Goal: Transaction & Acquisition: Book appointment/travel/reservation

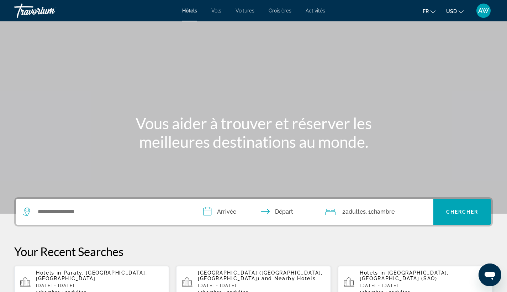
click at [461, 11] on icon "Change currency" at bounding box center [461, 11] width 5 height 5
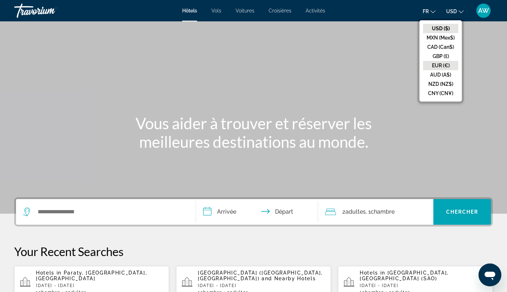
click at [439, 67] on button "EUR (€)" at bounding box center [440, 65] width 35 height 9
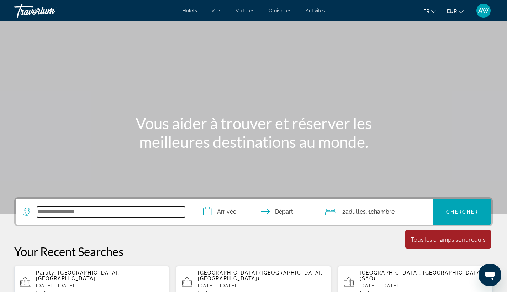
click at [76, 211] on input "Search widget" at bounding box center [111, 211] width 148 height 11
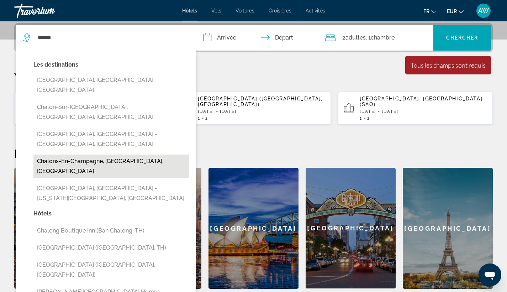
click at [110, 154] on button "Chalons-En-Champagne, [GEOGRAPHIC_DATA], [GEOGRAPHIC_DATA]" at bounding box center [110, 165] width 155 height 23
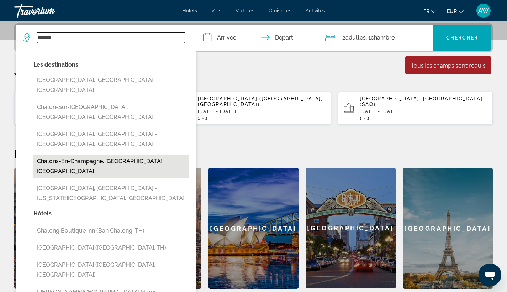
type input "**********"
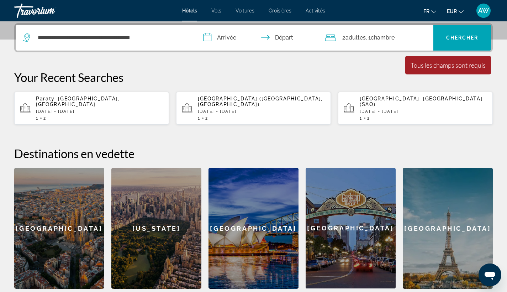
click at [235, 41] on input "**********" at bounding box center [258, 39] width 125 height 28
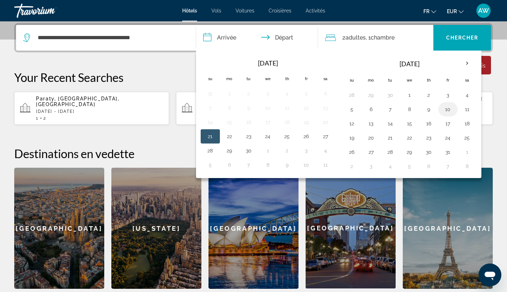
click at [449, 111] on button "10" at bounding box center [447, 109] width 11 height 10
click at [357, 124] on button "12" at bounding box center [351, 123] width 11 height 10
type input "**********"
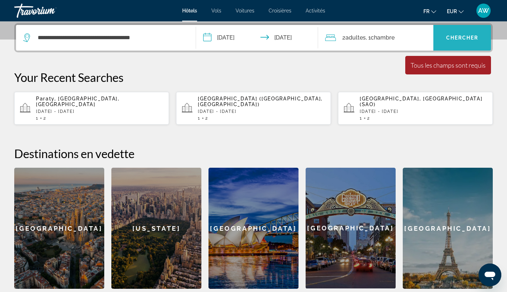
click at [463, 38] on span "Chercher" at bounding box center [462, 38] width 32 height 6
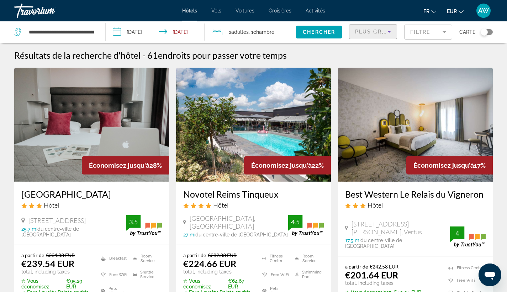
click at [392, 35] on icon "Sort by" at bounding box center [389, 31] width 9 height 9
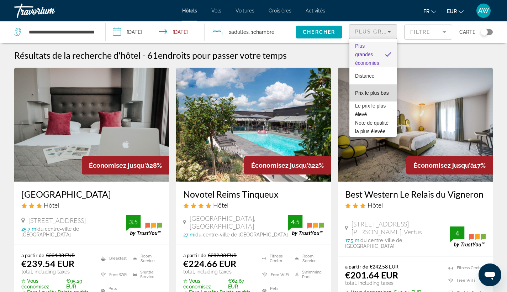
click at [376, 94] on span "Prix le plus bas" at bounding box center [372, 93] width 34 height 9
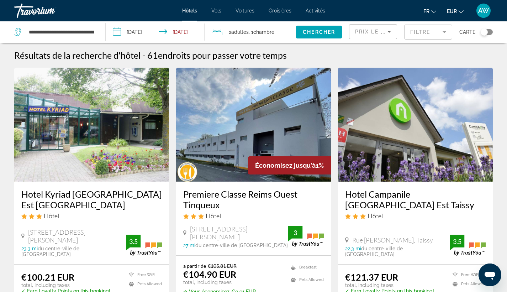
click at [435, 33] on mat-form-field "Filtre" at bounding box center [428, 32] width 48 height 15
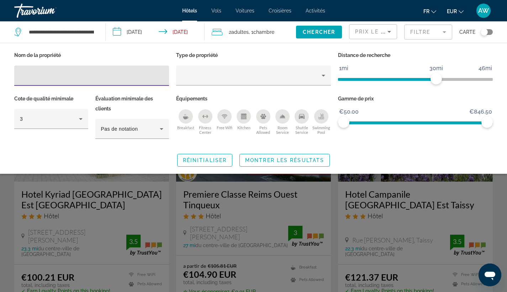
click at [322, 112] on div "Swimming Pool" at bounding box center [321, 116] width 14 height 14
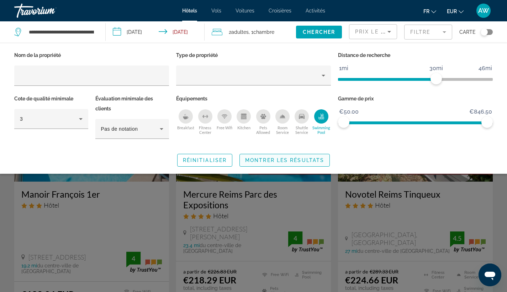
click at [296, 158] on span "Montrer les résultats" at bounding box center [284, 160] width 79 height 6
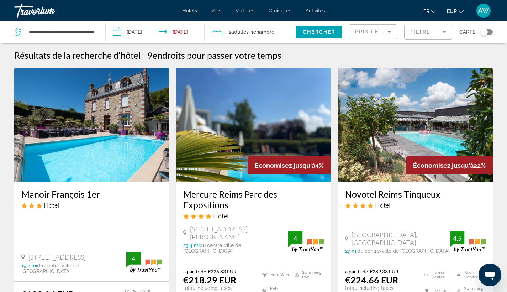
click at [434, 37] on mat-form-field "Filtre" at bounding box center [428, 32] width 48 height 15
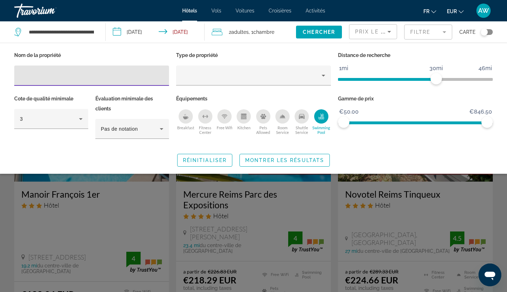
click at [359, 78] on ngx-slider "1mi 46mi 30mi" at bounding box center [415, 78] width 155 height 1
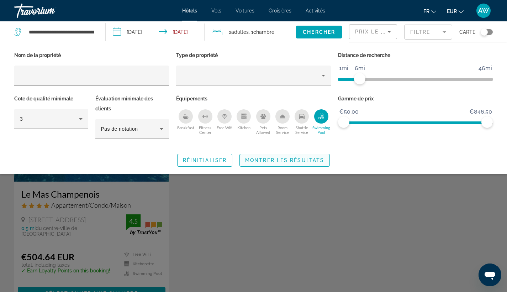
click at [294, 161] on span "Montrer les résultats" at bounding box center [284, 160] width 79 height 6
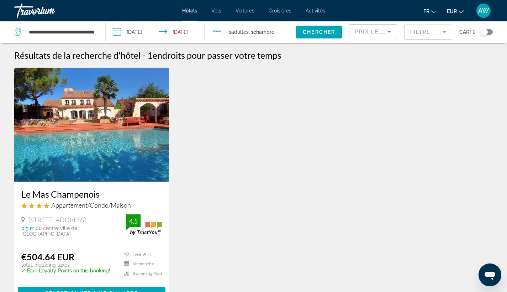
click at [444, 35] on mat-form-field "Filtre" at bounding box center [428, 32] width 48 height 15
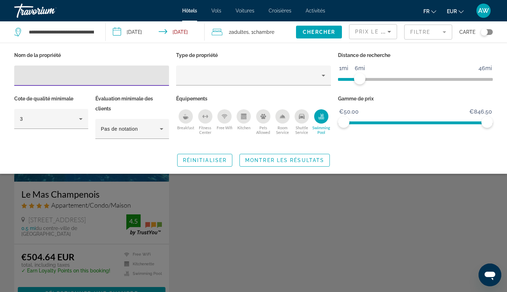
click at [369, 79] on ngx-slider "1mi 46mi 6mi" at bounding box center [415, 78] width 155 height 1
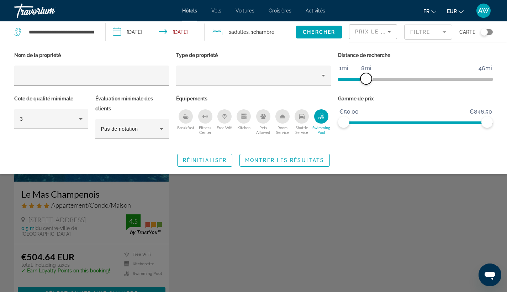
click at [367, 81] on span "ngx-slider" at bounding box center [365, 78] width 11 height 11
click at [306, 158] on span "Montrer les résultats" at bounding box center [284, 160] width 79 height 6
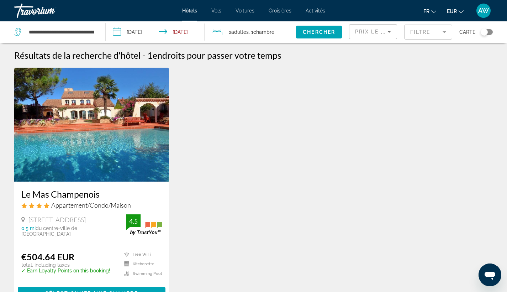
click at [382, 37] on div "Prix le plus bas" at bounding box center [373, 35] width 36 height 20
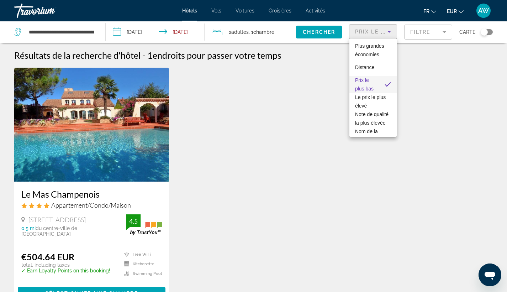
click at [382, 37] on div at bounding box center [253, 146] width 507 height 292
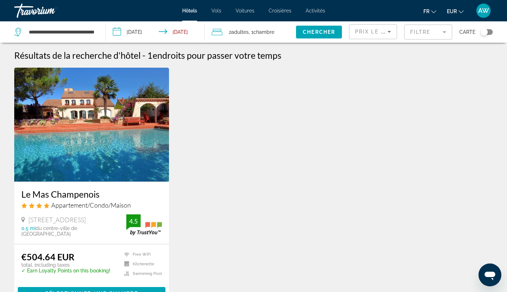
click at [414, 37] on mat-form-field "Filtre" at bounding box center [428, 32] width 48 height 15
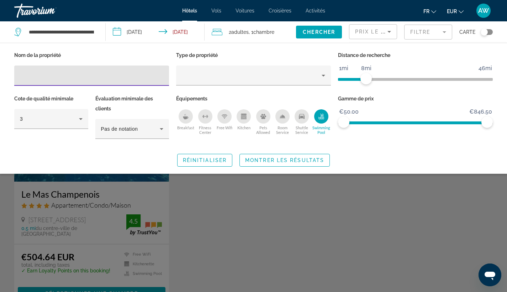
click at [324, 122] on div "Swimming Pool" at bounding box center [321, 116] width 14 height 14
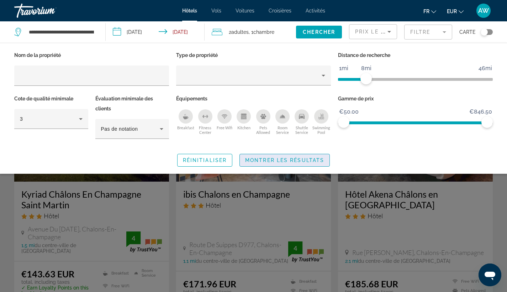
click at [282, 160] on span "Montrer les résultats" at bounding box center [284, 160] width 79 height 6
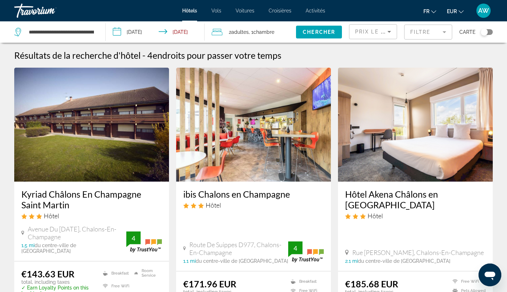
click at [425, 29] on mat-form-field "Filtre" at bounding box center [428, 32] width 48 height 15
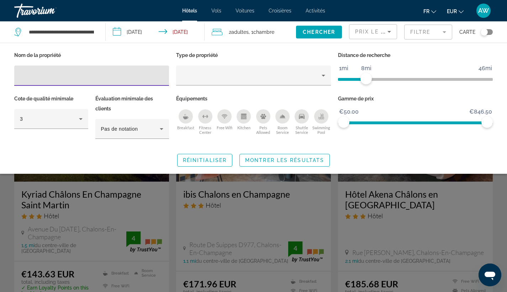
click at [373, 79] on ngx-slider "1mi 46mi 8mi" at bounding box center [415, 78] width 155 height 1
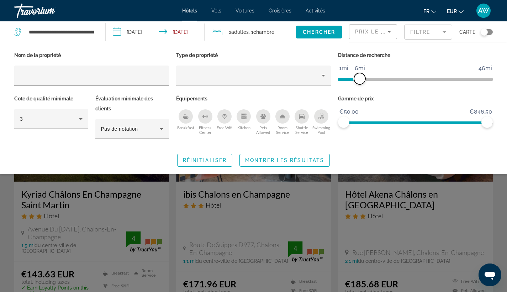
drag, startPoint x: 373, startPoint y: 80, endPoint x: 360, endPoint y: 81, distance: 13.6
click at [360, 81] on span "ngx-slider" at bounding box center [359, 78] width 11 height 11
click at [297, 159] on span "Montrer les résultats" at bounding box center [284, 160] width 79 height 6
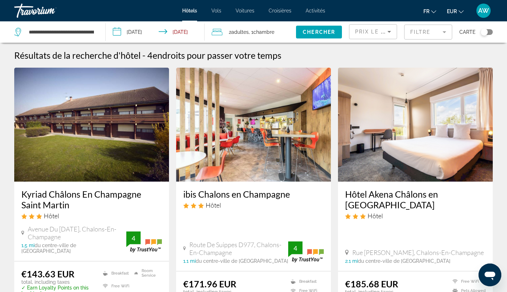
click at [427, 37] on mat-form-field "Filtre" at bounding box center [428, 32] width 48 height 15
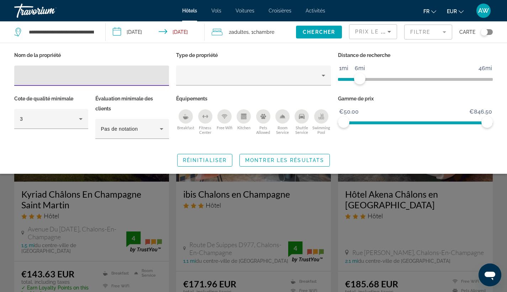
click at [372, 79] on span "ngx-slider" at bounding box center [415, 79] width 155 height 3
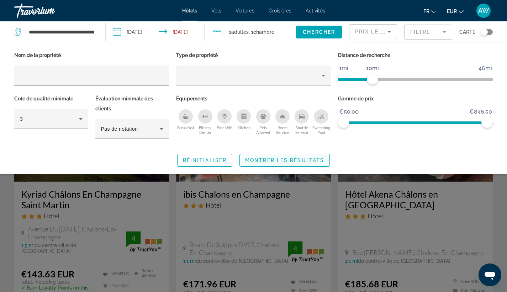
click at [288, 162] on span "Montrer les résultats" at bounding box center [284, 160] width 79 height 6
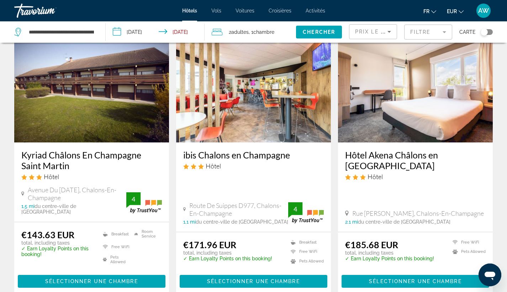
scroll to position [39, 0]
click at [376, 156] on h3 "Hôtel Akena Châlons en [GEOGRAPHIC_DATA]" at bounding box center [415, 159] width 141 height 21
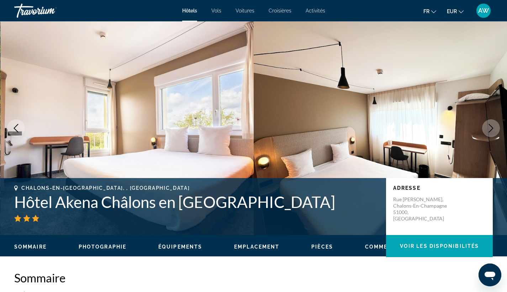
click at [490, 125] on icon "Next image" at bounding box center [491, 128] width 5 height 9
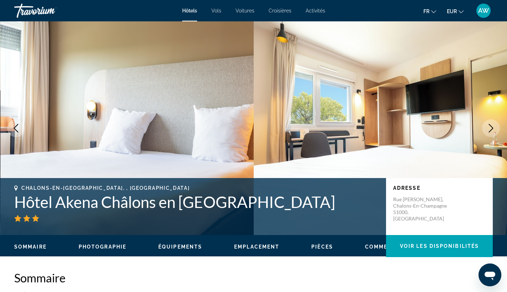
click at [490, 125] on icon "Next image" at bounding box center [491, 128] width 5 height 9
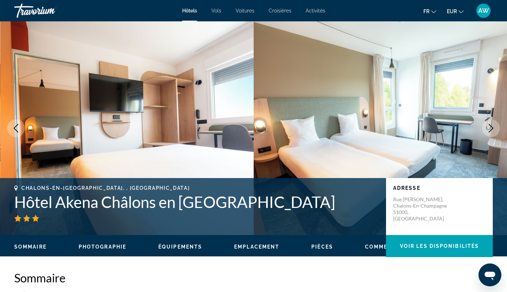
click at [490, 126] on icon "Next image" at bounding box center [491, 128] width 9 height 9
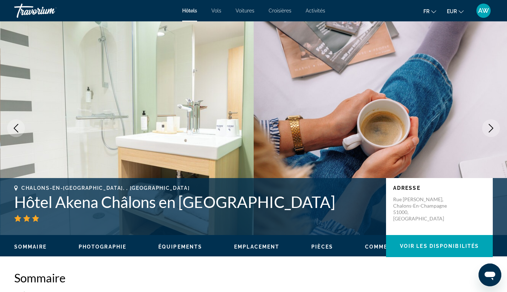
click at [490, 126] on icon "Next image" at bounding box center [491, 128] width 9 height 9
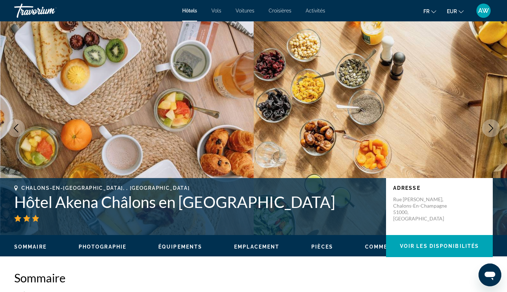
click at [490, 126] on icon "Next image" at bounding box center [491, 128] width 9 height 9
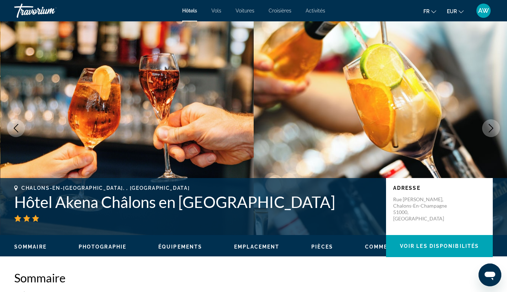
click at [490, 126] on icon "Next image" at bounding box center [491, 128] width 9 height 9
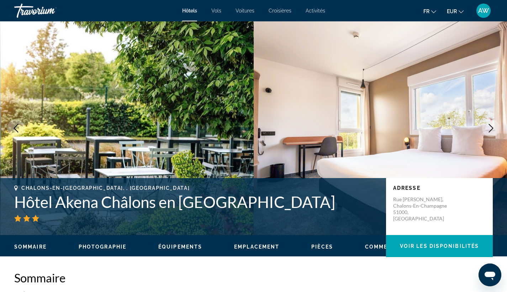
click at [490, 126] on icon "Next image" at bounding box center [491, 128] width 9 height 9
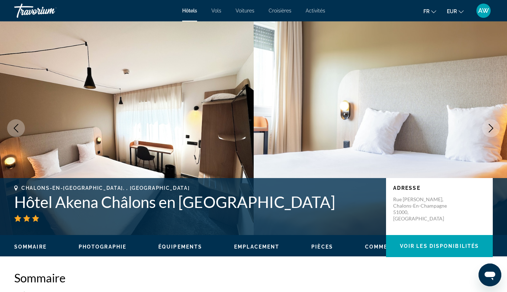
click at [490, 126] on icon "Next image" at bounding box center [491, 128] width 9 height 9
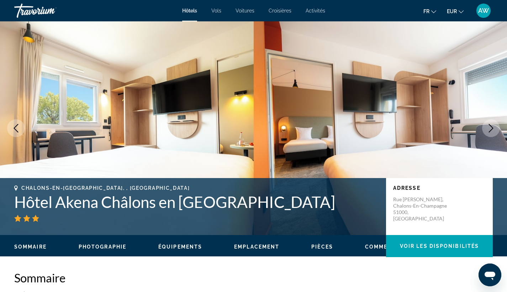
click at [489, 126] on icon "Next image" at bounding box center [491, 128] width 9 height 9
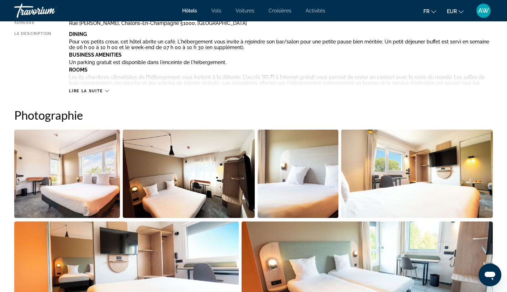
scroll to position [276, 0]
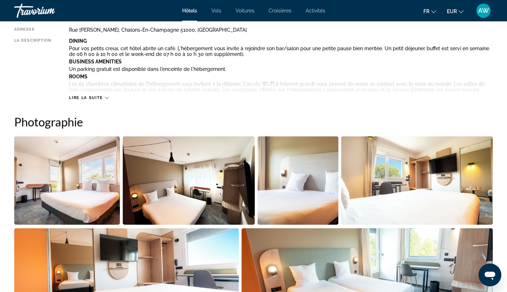
click at [103, 98] on span "Lire la suite" at bounding box center [86, 97] width 34 height 5
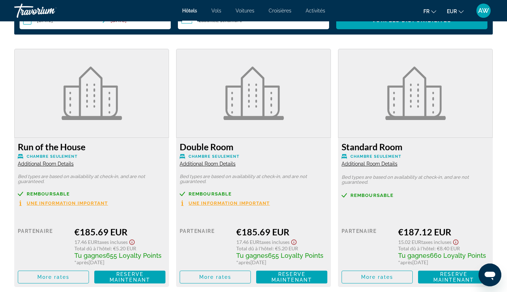
scroll to position [1152, 0]
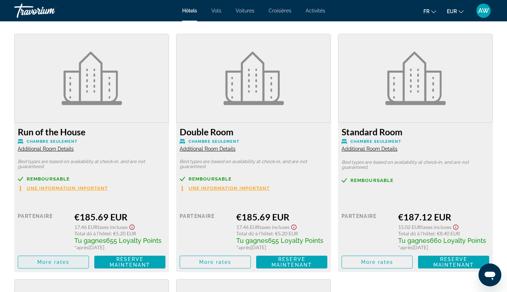
click at [52, 259] on span "More rates" at bounding box center [53, 262] width 32 height 6
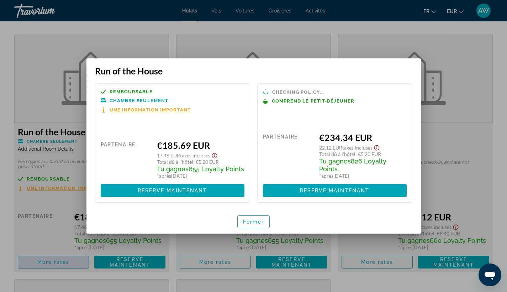
scroll to position [0, 0]
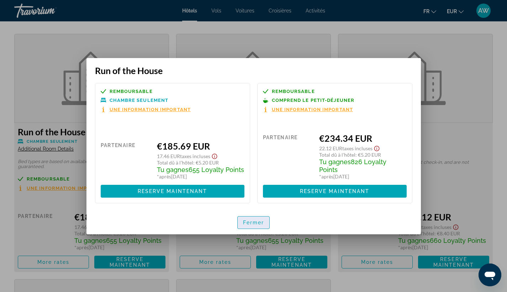
click at [243, 222] on span "Fermer" at bounding box center [253, 223] width 21 height 6
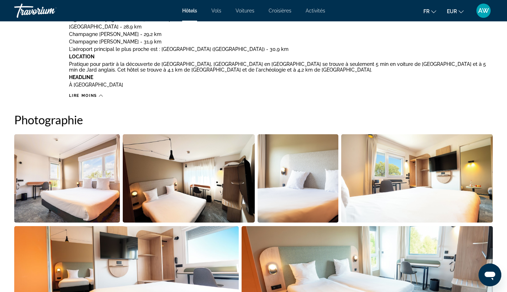
scroll to position [456, 0]
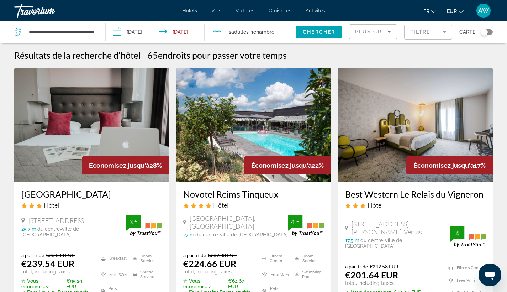
click at [428, 37] on mat-form-field "Filtre" at bounding box center [428, 32] width 48 height 15
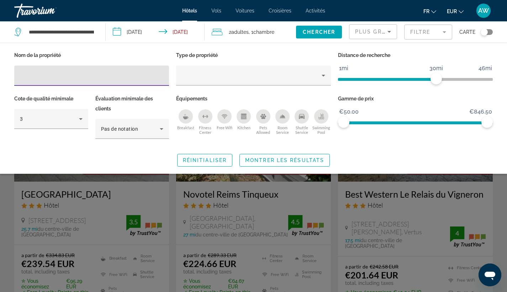
click at [395, 79] on ngx-slider "1mi 46mi 30mi" at bounding box center [415, 78] width 155 height 1
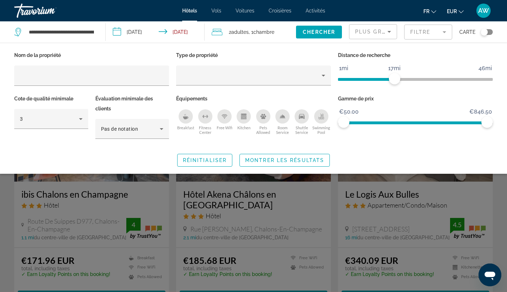
click at [380, 79] on span "ngx-slider" at bounding box center [366, 79] width 57 height 3
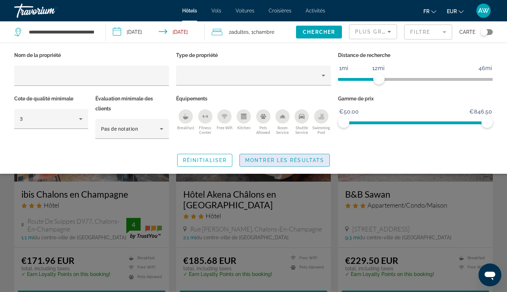
click at [313, 155] on span "Search widget" at bounding box center [285, 160] width 90 height 17
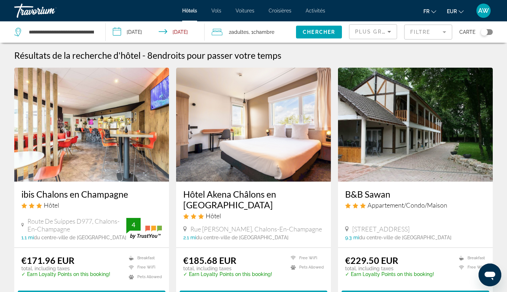
click at [378, 30] on span "Plus grandes économies" at bounding box center [397, 32] width 85 height 6
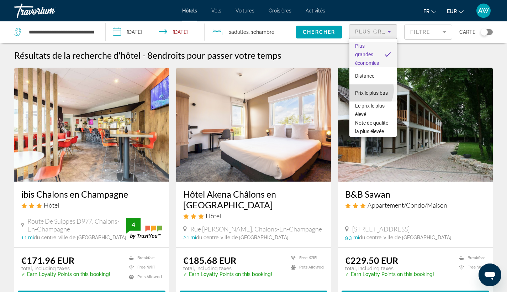
click at [365, 90] on span "Prix le plus bas" at bounding box center [371, 93] width 33 height 6
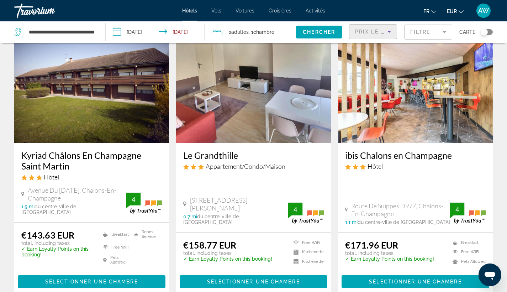
scroll to position [36, 0]
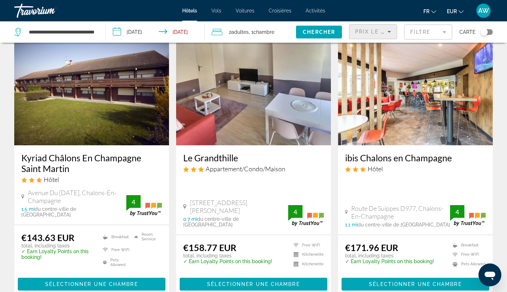
click at [78, 164] on h3 "Kyriad Châlons En Champagne Saint Martin" at bounding box center [91, 162] width 141 height 21
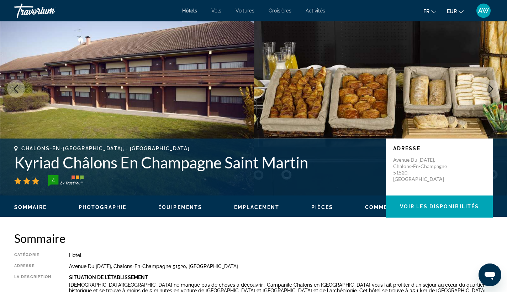
scroll to position [40, 0]
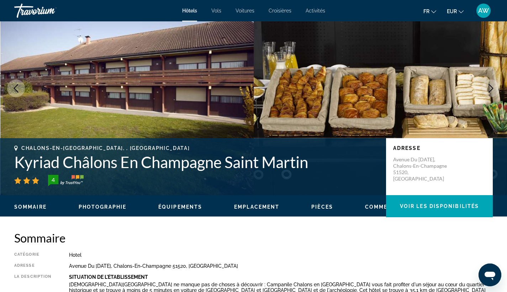
click at [495, 86] on button "Next image" at bounding box center [491, 88] width 18 height 18
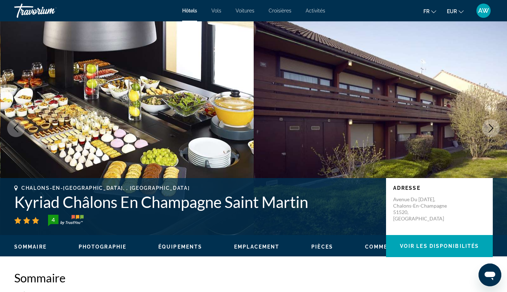
scroll to position [0, 0]
click at [494, 113] on img "Main content" at bounding box center [381, 127] width 254 height 213
click at [489, 128] on icon "Next image" at bounding box center [491, 128] width 9 height 9
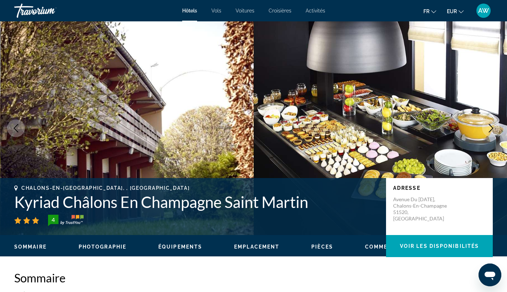
click at [489, 128] on icon "Next image" at bounding box center [491, 128] width 9 height 9
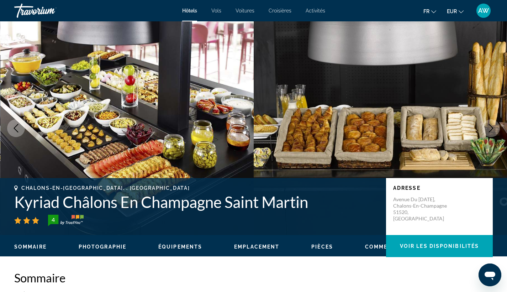
click at [489, 128] on icon "Next image" at bounding box center [491, 128] width 9 height 9
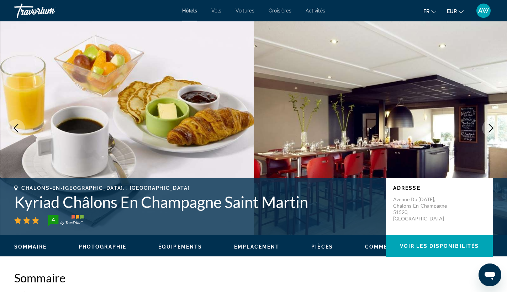
click at [489, 128] on icon "Next image" at bounding box center [491, 128] width 9 height 9
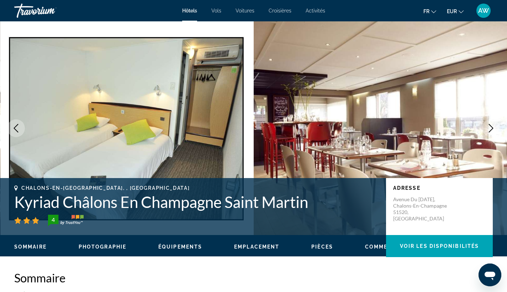
click at [489, 128] on icon "Next image" at bounding box center [491, 128] width 9 height 9
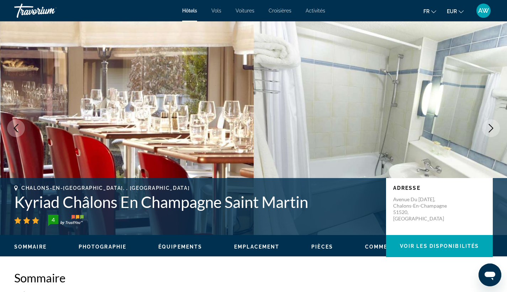
click at [489, 128] on icon "Next image" at bounding box center [491, 128] width 9 height 9
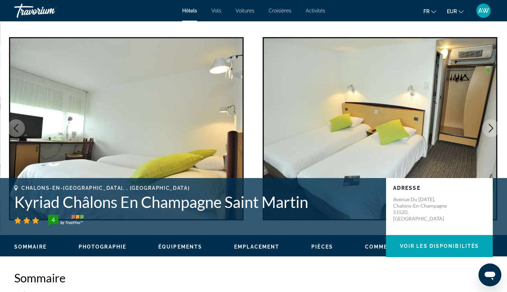
click at [476, 134] on img "Main content" at bounding box center [381, 127] width 254 height 213
click at [485, 132] on button "Next image" at bounding box center [491, 128] width 18 height 18
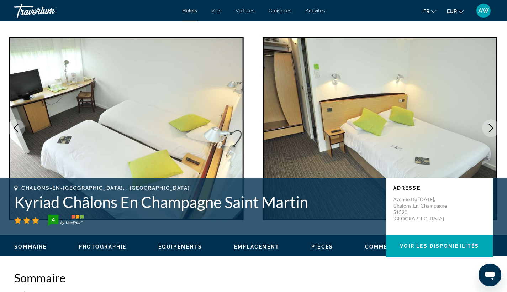
click at [485, 132] on button "Next image" at bounding box center [491, 128] width 18 height 18
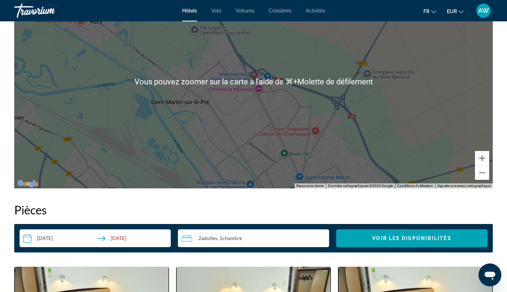
scroll to position [743, 0]
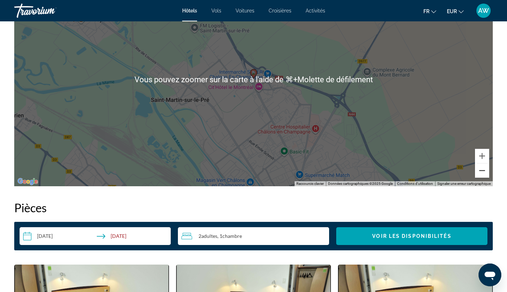
click at [483, 173] on button "Zoom arrière" at bounding box center [482, 170] width 14 height 14
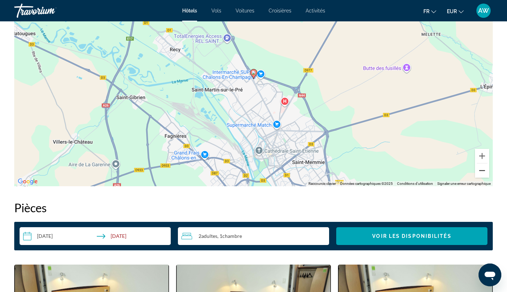
click at [483, 173] on button "Zoom arrière" at bounding box center [482, 170] width 14 height 14
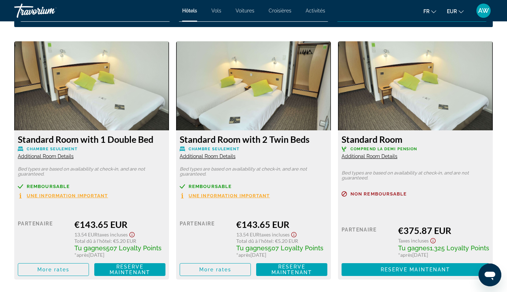
scroll to position [967, 0]
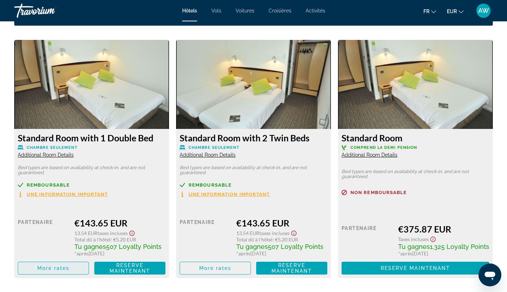
click at [43, 268] on span "More rates" at bounding box center [53, 268] width 32 height 6
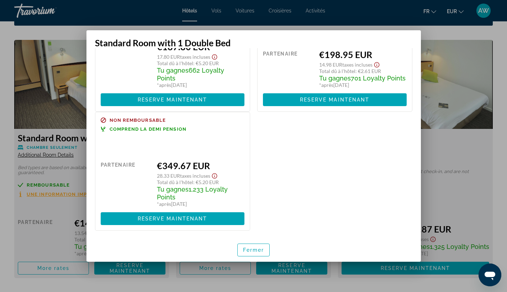
scroll to position [203, 0]
click at [257, 248] on span "Fermer" at bounding box center [253, 250] width 21 height 6
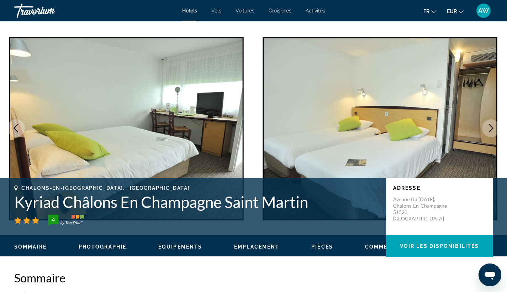
scroll to position [0, 0]
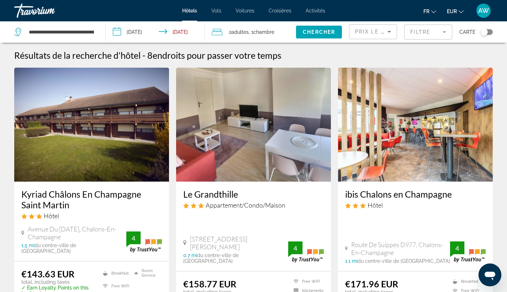
click at [386, 196] on h3 "ibis Chalons en Champagne" at bounding box center [415, 194] width 141 height 11
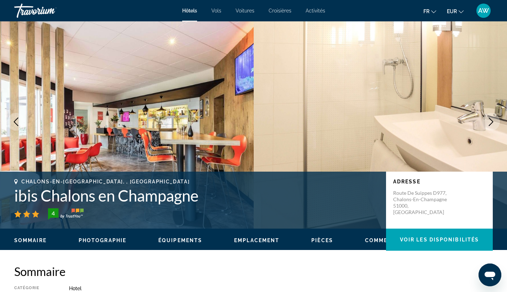
scroll to position [4, 0]
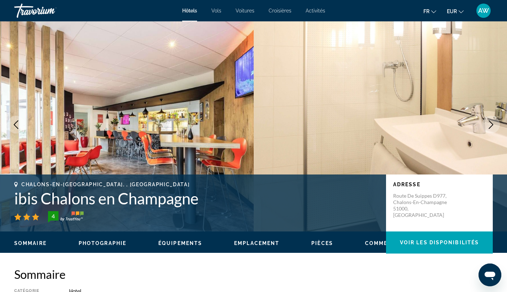
click at [495, 117] on button "Next image" at bounding box center [491, 125] width 18 height 18
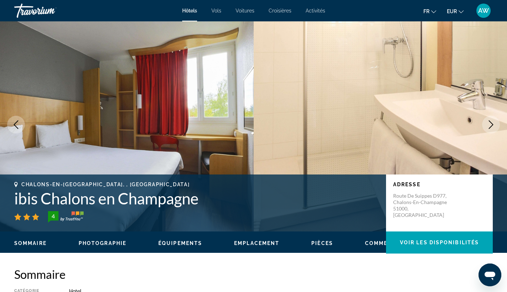
click at [495, 121] on button "Next image" at bounding box center [491, 125] width 18 height 18
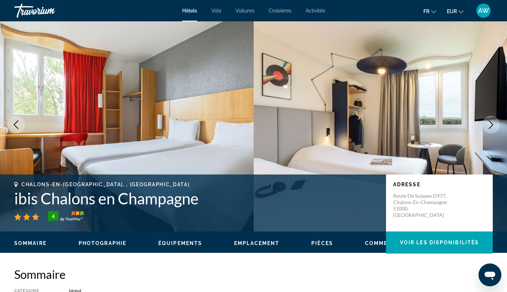
click at [495, 121] on button "Next image" at bounding box center [491, 125] width 18 height 18
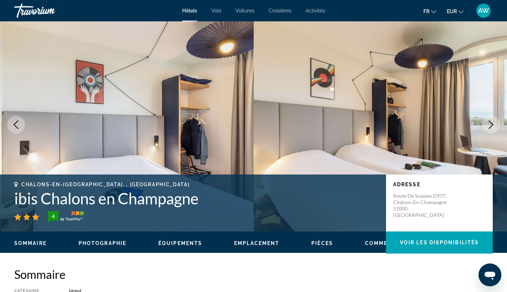
click at [495, 121] on button "Next image" at bounding box center [491, 125] width 18 height 18
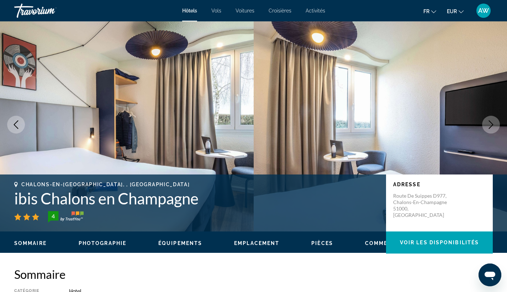
click at [495, 121] on button "Next image" at bounding box center [491, 125] width 18 height 18
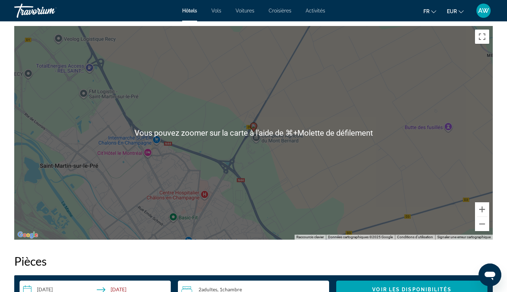
scroll to position [700, 0]
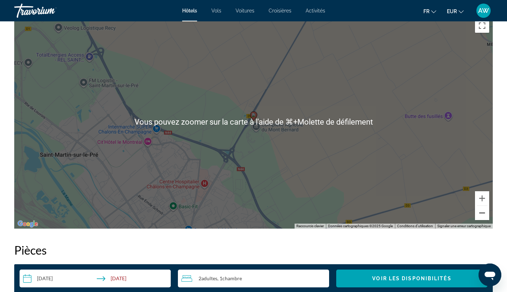
click at [482, 214] on button "Zoom arrière" at bounding box center [482, 213] width 14 height 14
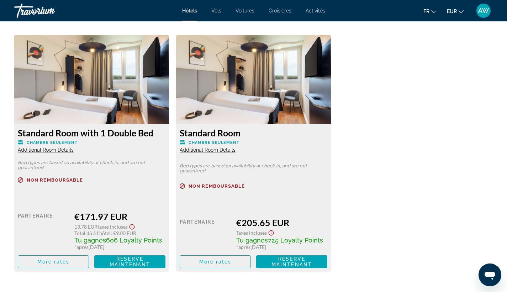
scroll to position [974, 0]
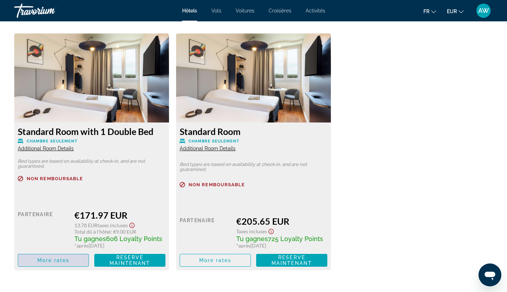
click at [57, 263] on span "More rates" at bounding box center [53, 260] width 32 height 6
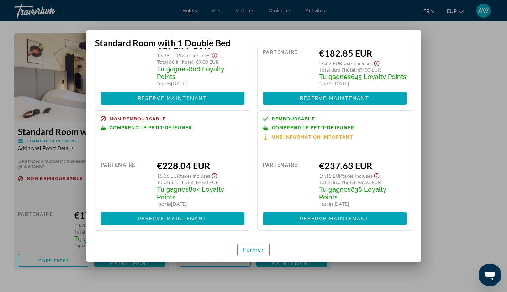
scroll to position [76, 0]
click at [264, 253] on span "button" at bounding box center [254, 249] width 32 height 17
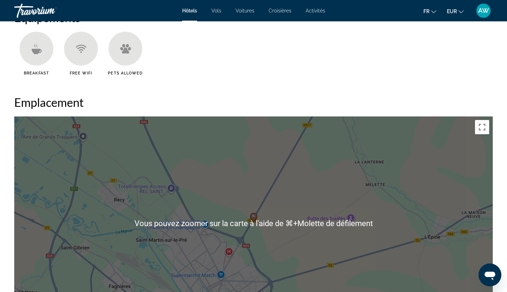
scroll to position [554, 0]
